Goal: Transaction & Acquisition: Purchase product/service

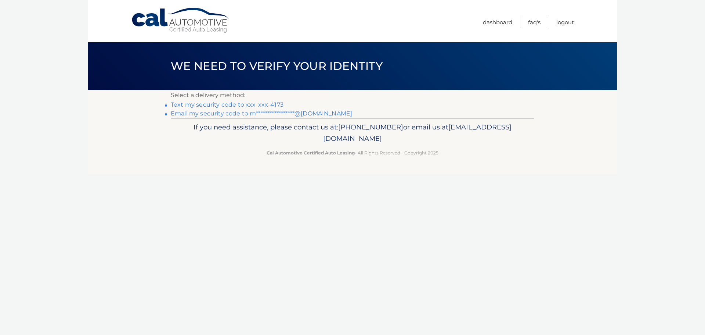
click at [245, 115] on link "**********" at bounding box center [262, 113] width 182 height 7
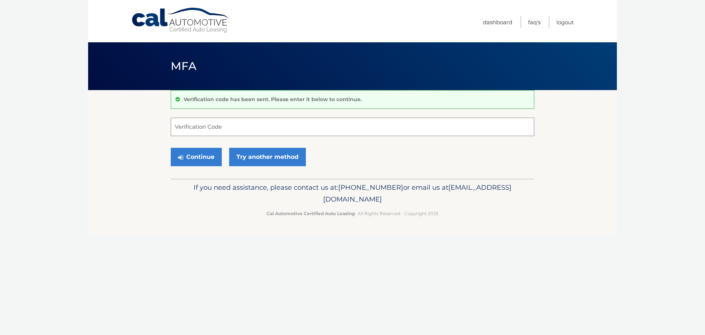
click at [273, 130] on input "Verification Code" at bounding box center [353, 127] width 364 height 18
paste input "289468"
type input "289468"
click at [171, 148] on button "Continue" at bounding box center [196, 157] width 51 height 18
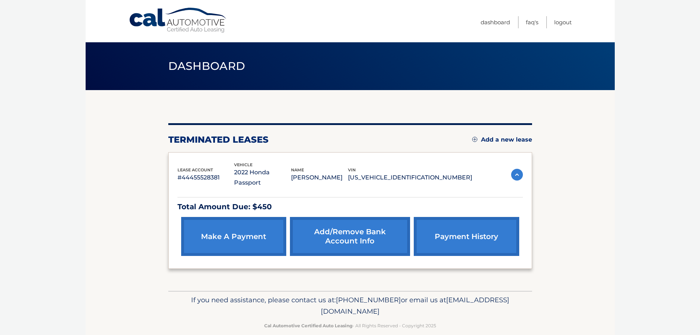
click at [242, 227] on link "make a payment" at bounding box center [233, 236] width 105 height 39
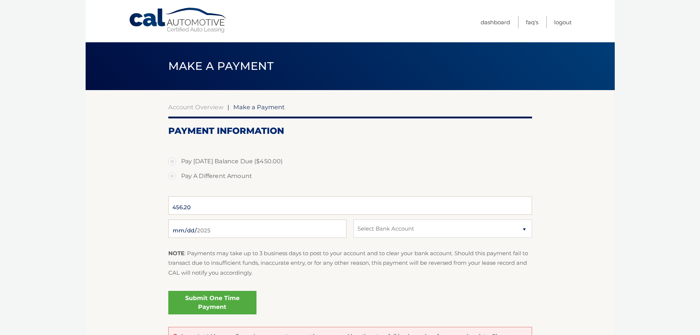
select select "OTVjMGQ4NWItMWYyNy00ZjEzLTk5MzktYTc1MDZiM2I5MTUw"
click at [218, 179] on label "Pay A Different Amount" at bounding box center [350, 176] width 364 height 15
click at [179, 179] on input "Pay A Different Amount" at bounding box center [174, 175] width 7 height 12
radio input "true"
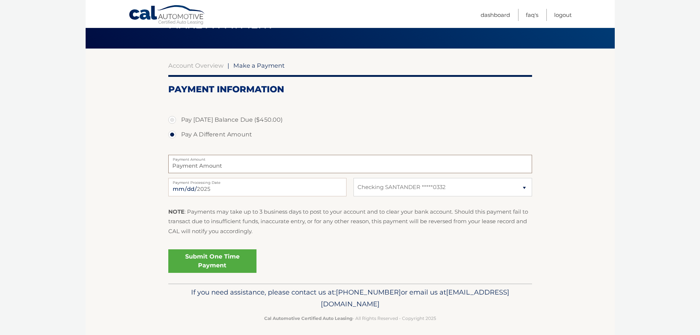
scroll to position [46, 0]
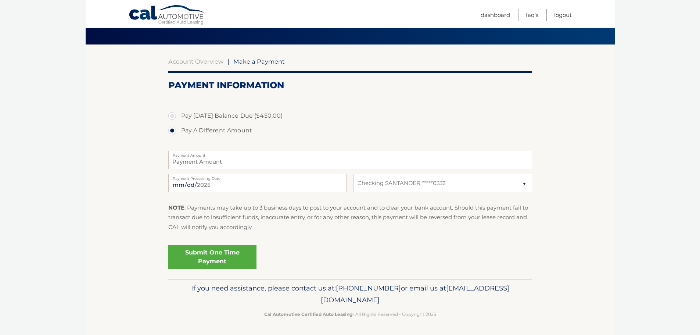
click at [199, 118] on label "Pay [DATE] Balance Due ($450.00)" at bounding box center [350, 115] width 364 height 15
click at [179, 118] on input "Pay Today's Balance Due ($450.00)" at bounding box center [174, 114] width 7 height 12
radio input "true"
type input "450.00"
click at [201, 62] on link "Account Overview" at bounding box center [195, 61] width 55 height 7
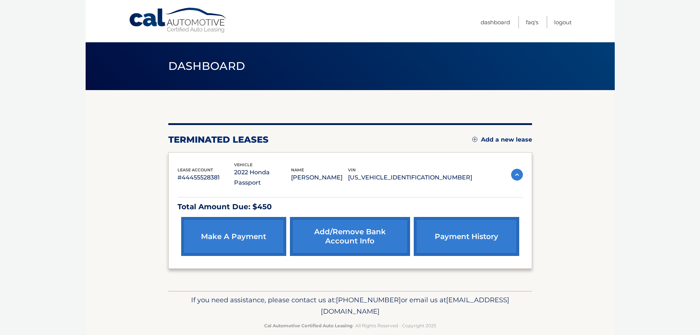
scroll to position [1, 0]
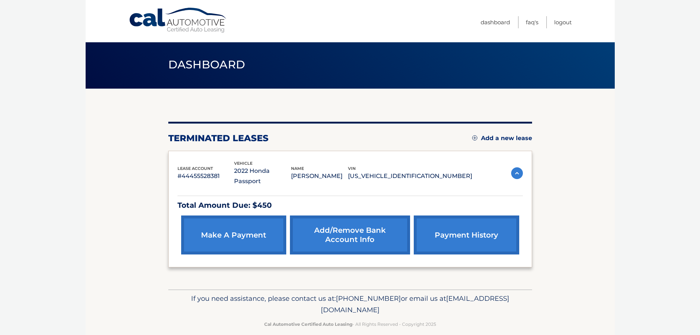
click at [217, 225] on link "make a payment" at bounding box center [233, 234] width 105 height 39
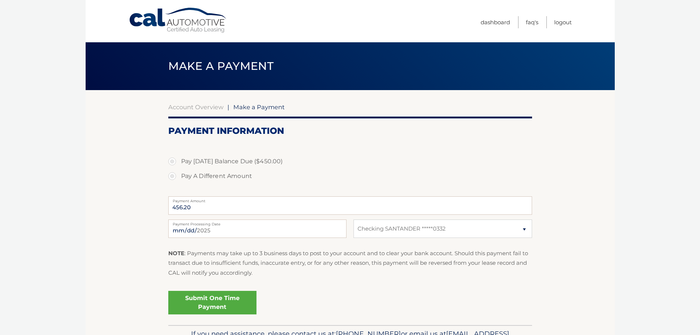
select select "OTVjMGQ4NWItMWYyNy00ZjEzLTk5MzktYTc1MDZiM2I5MTUw"
click at [205, 302] on link "Submit One Time Payment" at bounding box center [212, 303] width 88 height 24
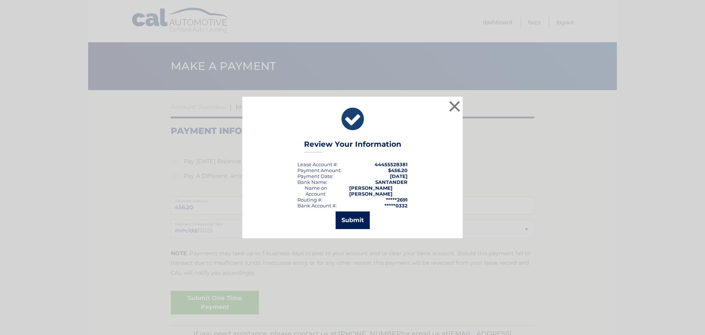
click at [349, 214] on button "Submit" at bounding box center [353, 220] width 34 height 18
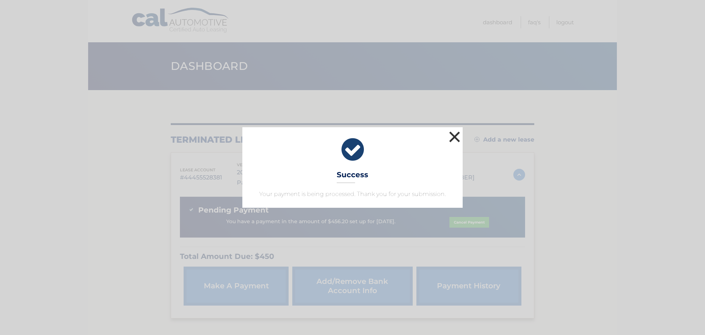
click at [457, 135] on button "×" at bounding box center [455, 136] width 15 height 15
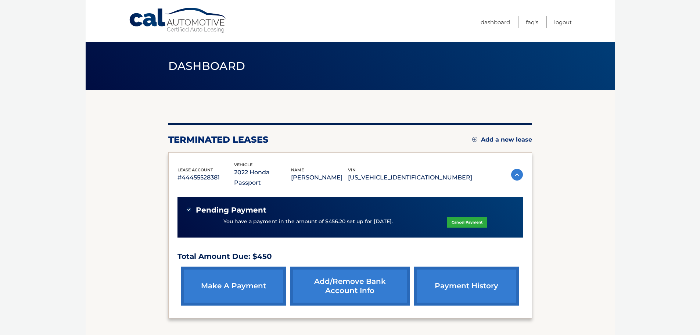
click at [463, 217] on link "Cancel Payment" at bounding box center [467, 222] width 40 height 11
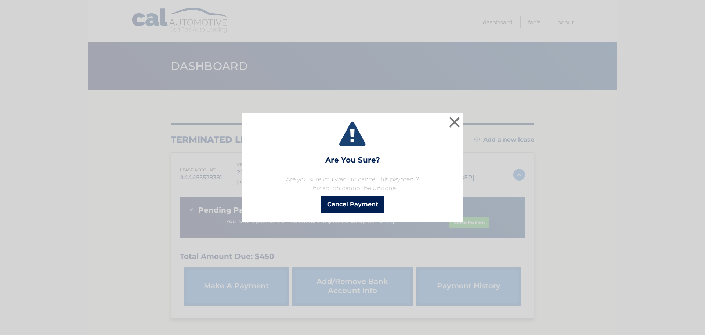
click at [343, 204] on button "Cancel Payment" at bounding box center [352, 204] width 63 height 18
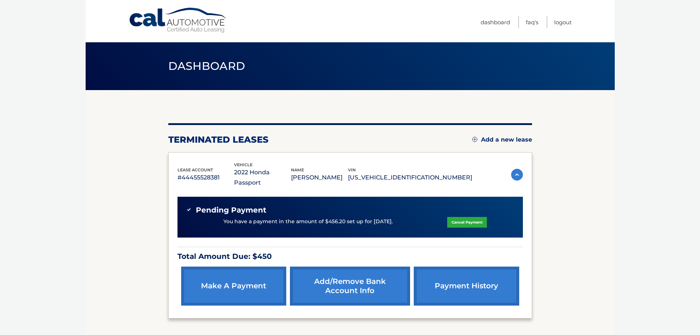
click at [239, 269] on link "make a payment" at bounding box center [233, 285] width 105 height 39
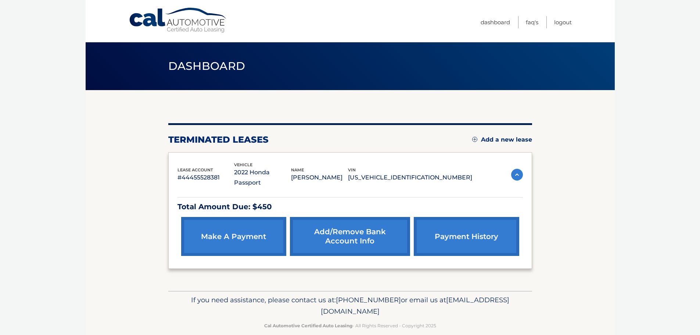
click at [270, 223] on link "make a payment" at bounding box center [233, 236] width 105 height 39
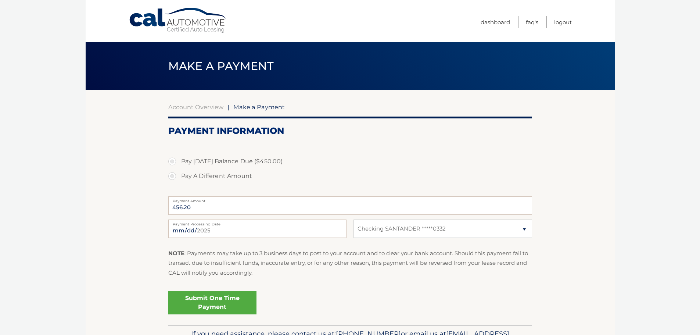
select select "OTVjMGQ4NWItMWYyNy00ZjEzLTk5MzktYTc1MDZiM2I5MTUw"
click at [239, 158] on label "Pay Today's Balance Due ($450.00)" at bounding box center [350, 161] width 364 height 15
click at [179, 158] on input "Pay Today's Balance Due ($450.00)" at bounding box center [174, 160] width 7 height 12
radio input "true"
type input "450.00"
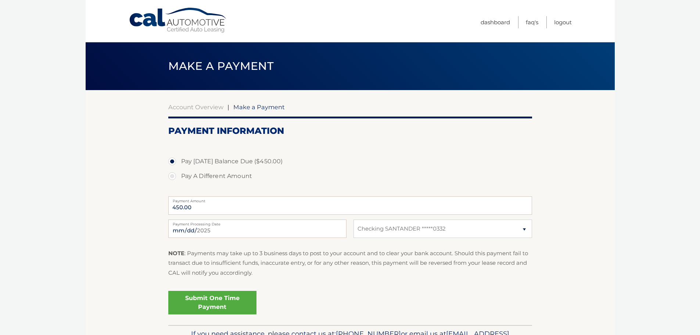
click at [222, 303] on link "Submit One Time Payment" at bounding box center [212, 303] width 88 height 24
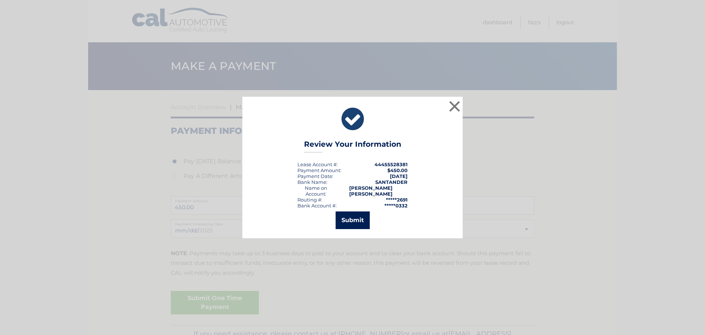
click at [353, 212] on button "Submit" at bounding box center [353, 220] width 34 height 18
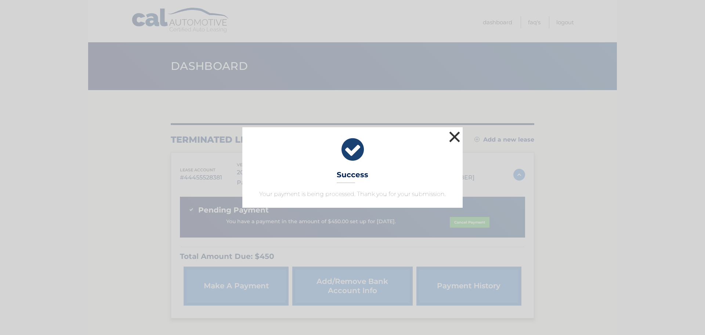
click at [453, 134] on button "×" at bounding box center [455, 136] width 15 height 15
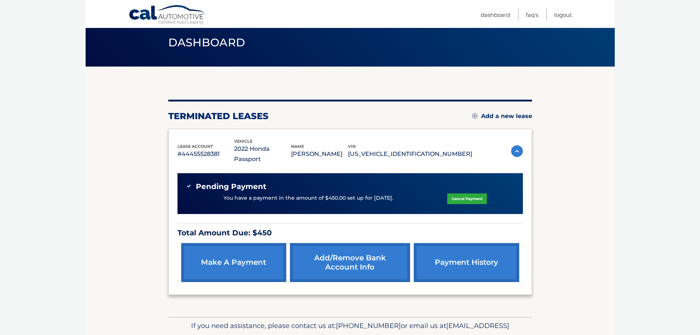
scroll to position [37, 0]
